Goal: Find specific page/section

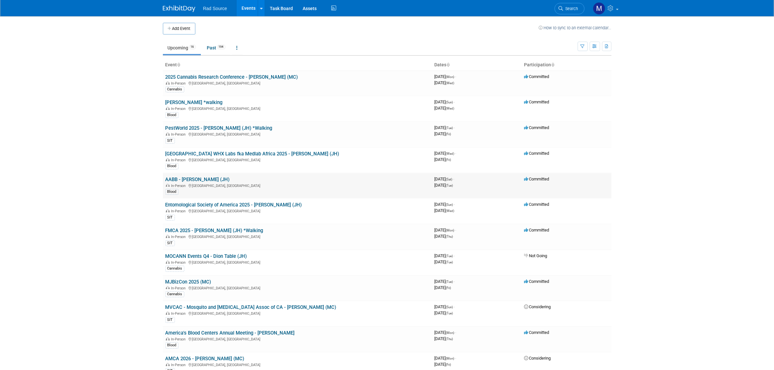
click at [195, 179] on link "AABB - [PERSON_NAME] (JH)" at bounding box center [197, 180] width 64 height 6
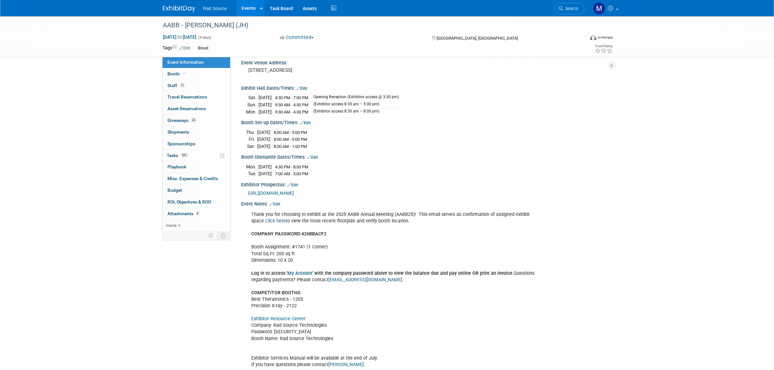
scroll to position [134, 0]
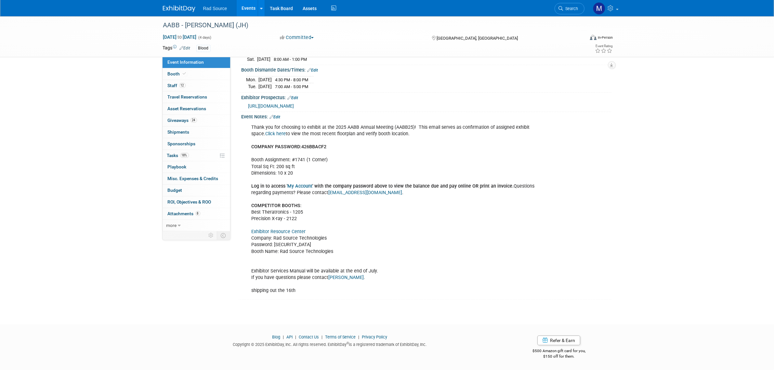
click at [296, 231] on link "Exhibitor Resource Center" at bounding box center [279, 232] width 54 height 6
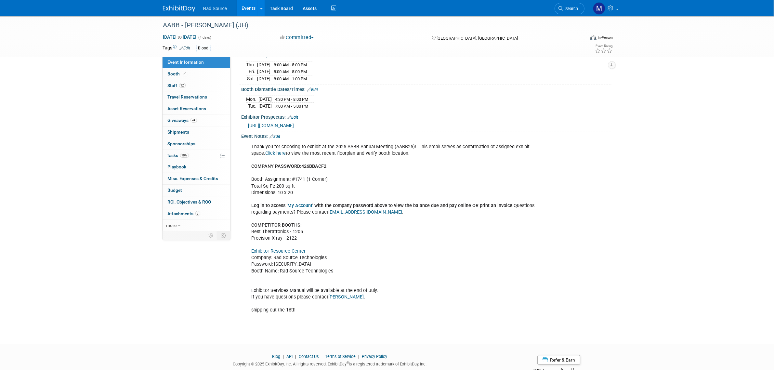
scroll to position [93, 0]
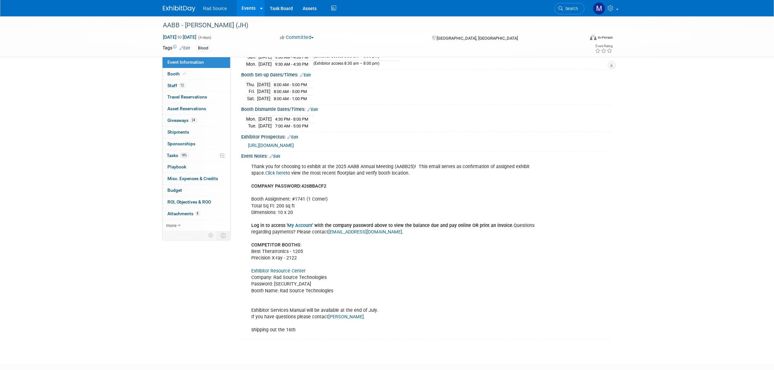
click at [176, 11] on img at bounding box center [179, 9] width 33 height 7
